Goal: Task Accomplishment & Management: Use online tool/utility

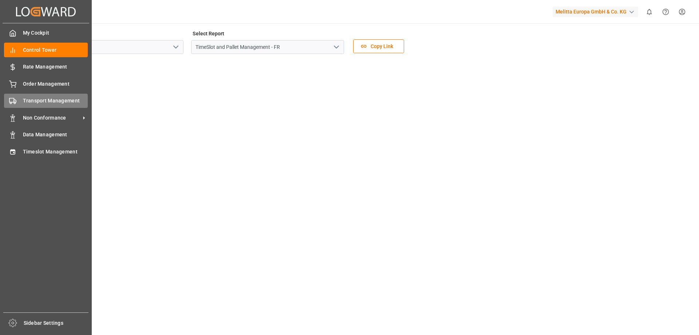
click at [23, 101] on span "Transport Management" at bounding box center [55, 101] width 65 height 8
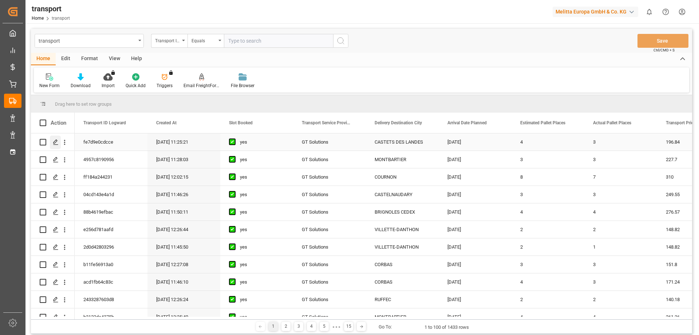
click at [58, 141] on icon "Press SPACE to select this row." at bounding box center [56, 142] width 6 height 6
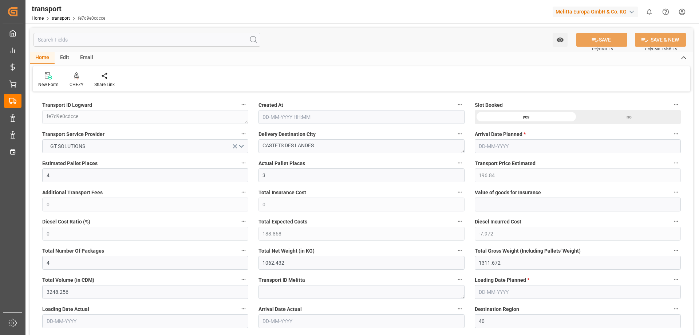
type input "[DATE] 11:25"
type input "[DATE]"
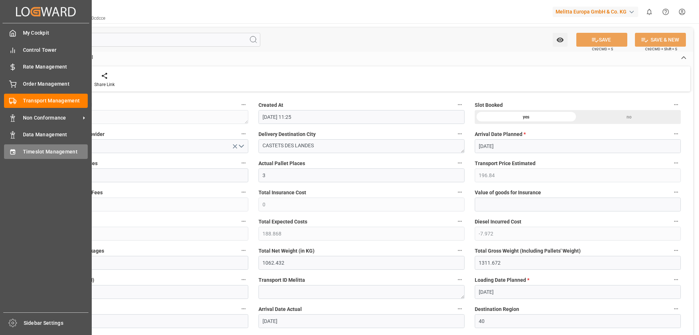
click at [35, 151] on span "Timeslot Management" at bounding box center [55, 152] width 65 height 8
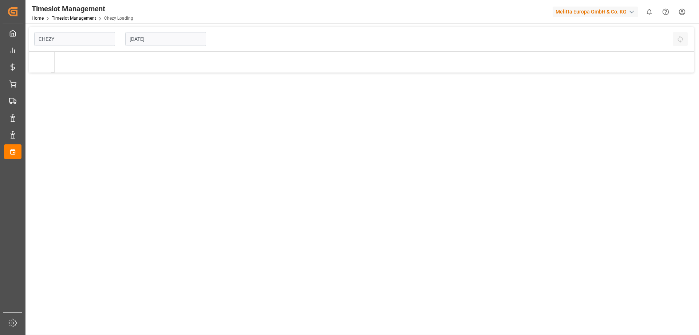
type input "Chezy Loading"
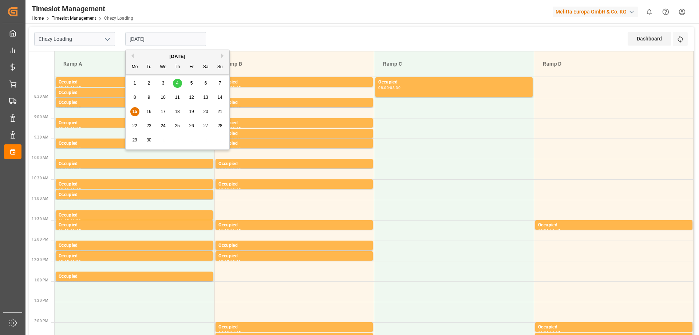
click at [138, 37] on input "[DATE]" at bounding box center [165, 39] width 81 height 14
click at [154, 111] on div "15 16 17 18 19 20 21" at bounding box center [177, 112] width 99 height 14
click at [149, 110] on span "16" at bounding box center [148, 111] width 5 height 5
type input "[DATE]"
